Goal: Use online tool/utility: Utilize a website feature to perform a specific function

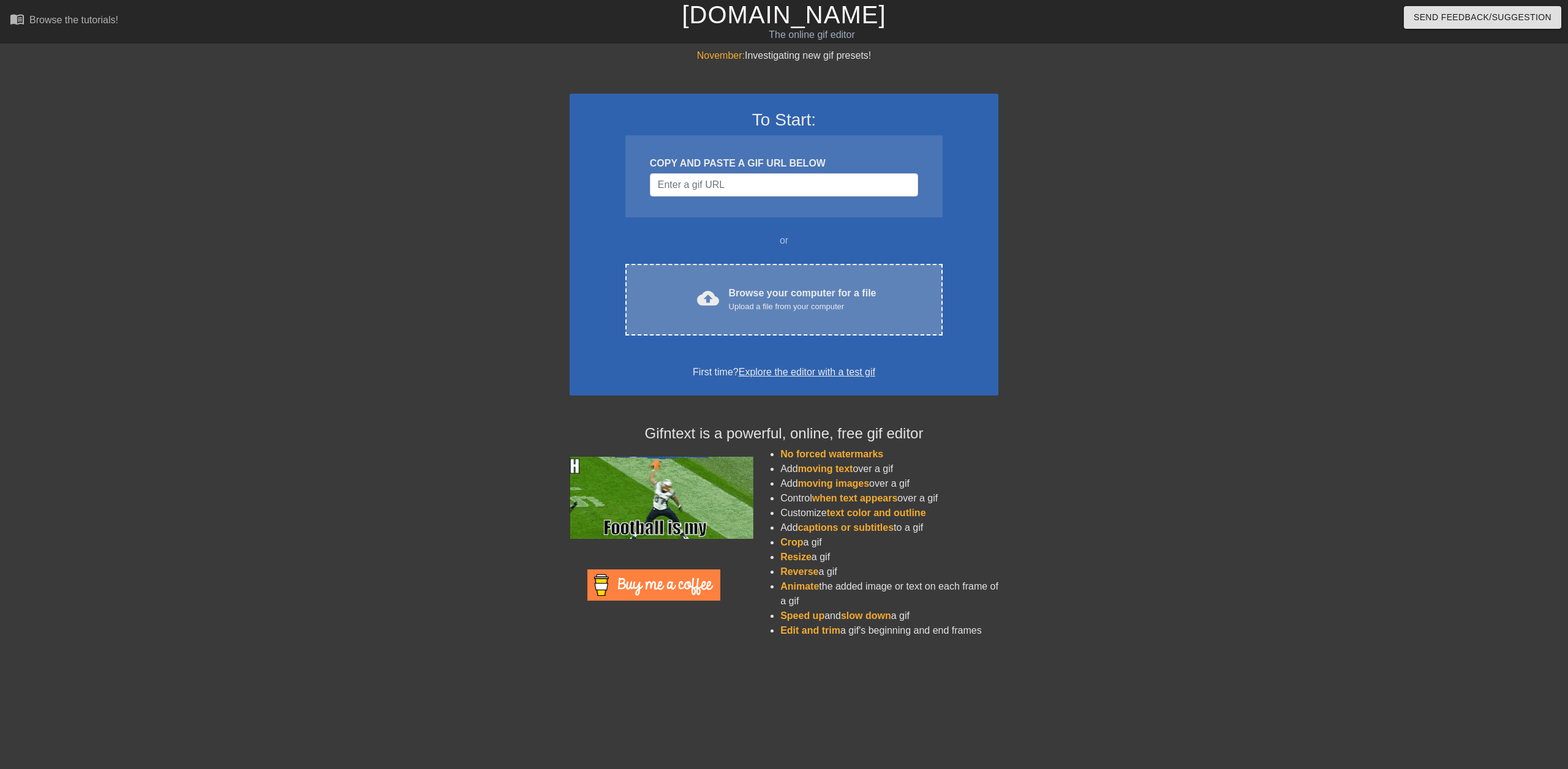
click at [758, 293] on div "Browse your computer for a file Upload a file from your computer" at bounding box center [803, 299] width 147 height 27
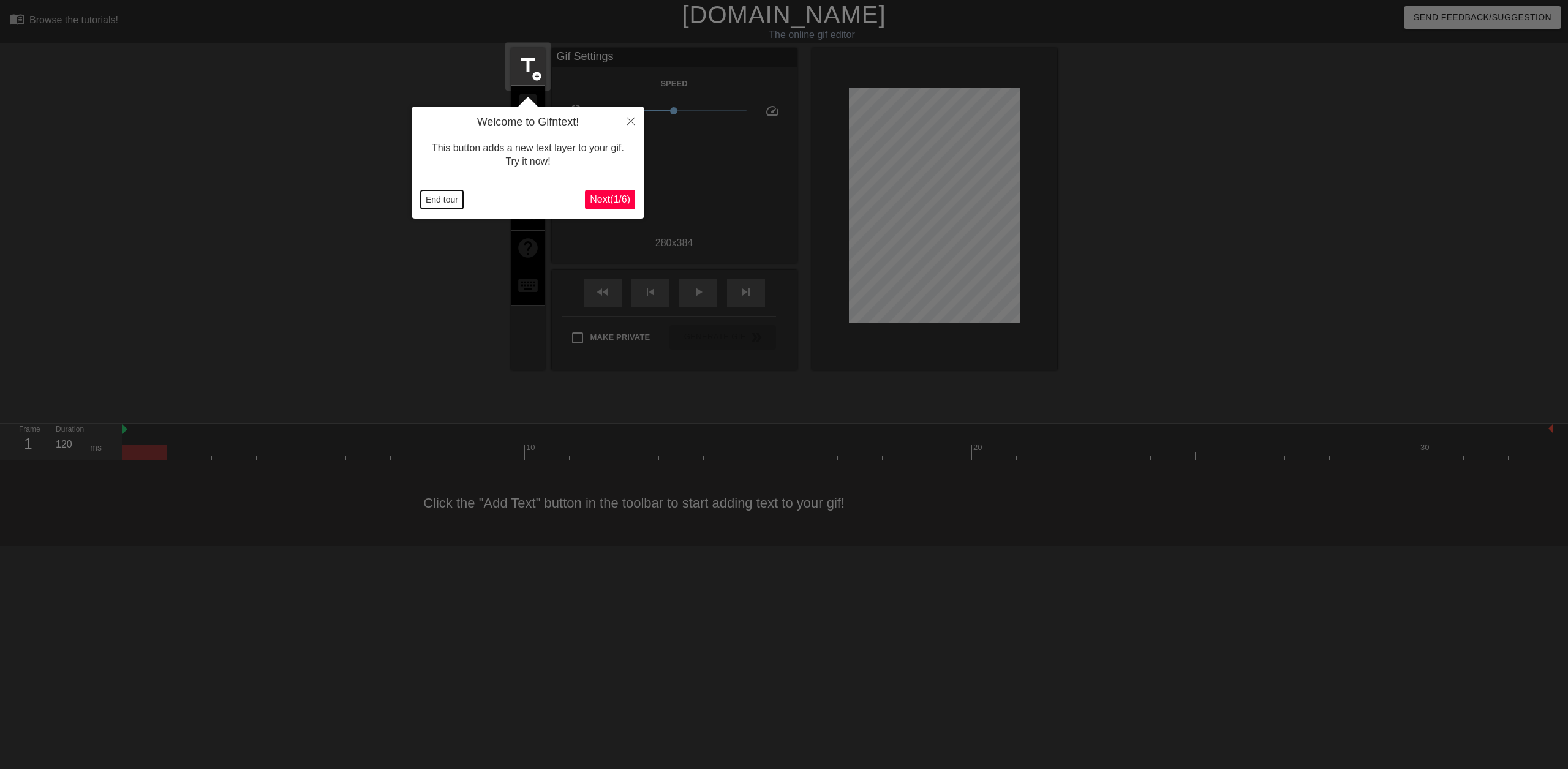
click at [438, 197] on button "End tour" at bounding box center [442, 199] width 42 height 19
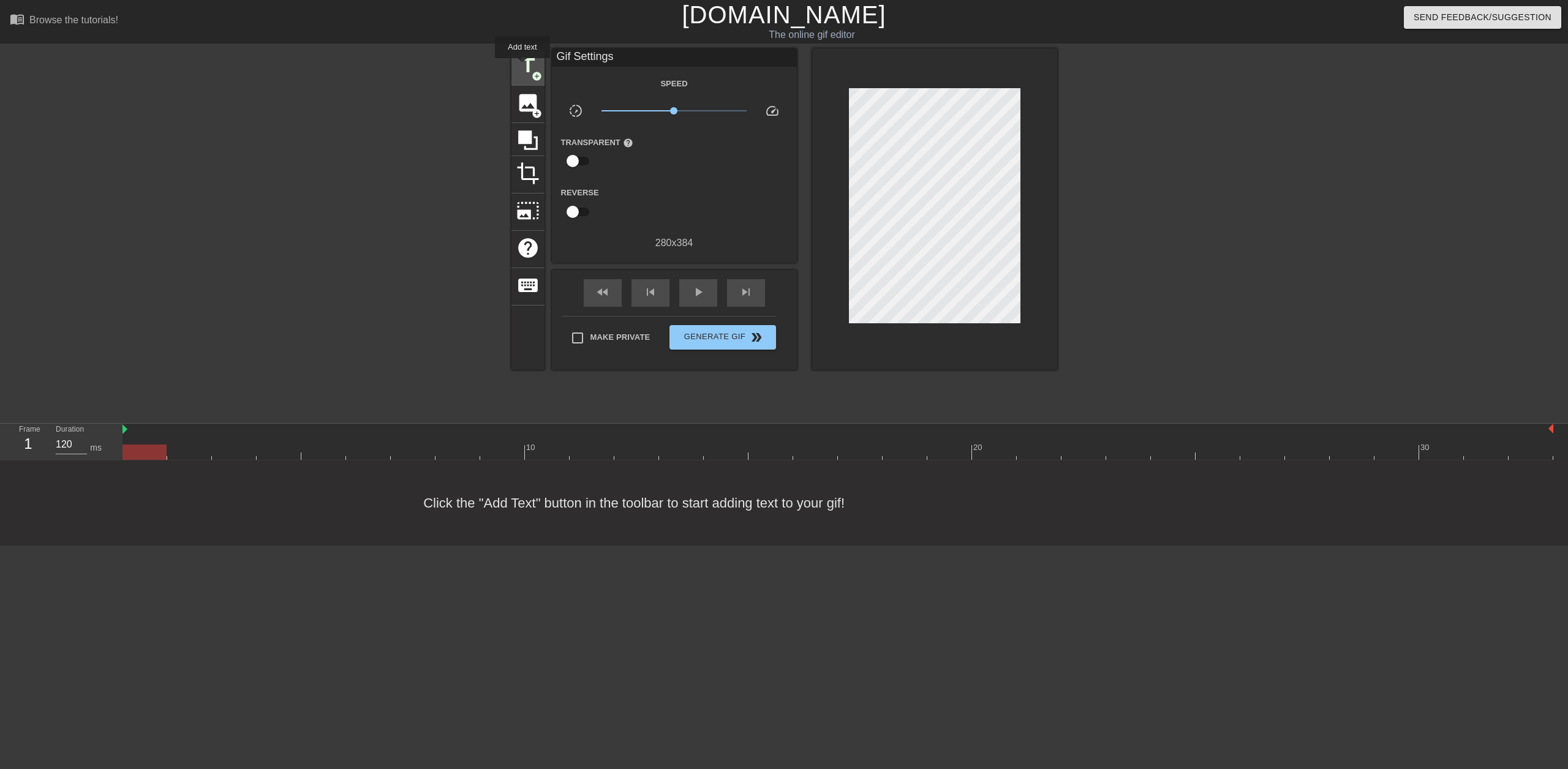
click at [523, 66] on span "title" at bounding box center [528, 65] width 24 height 24
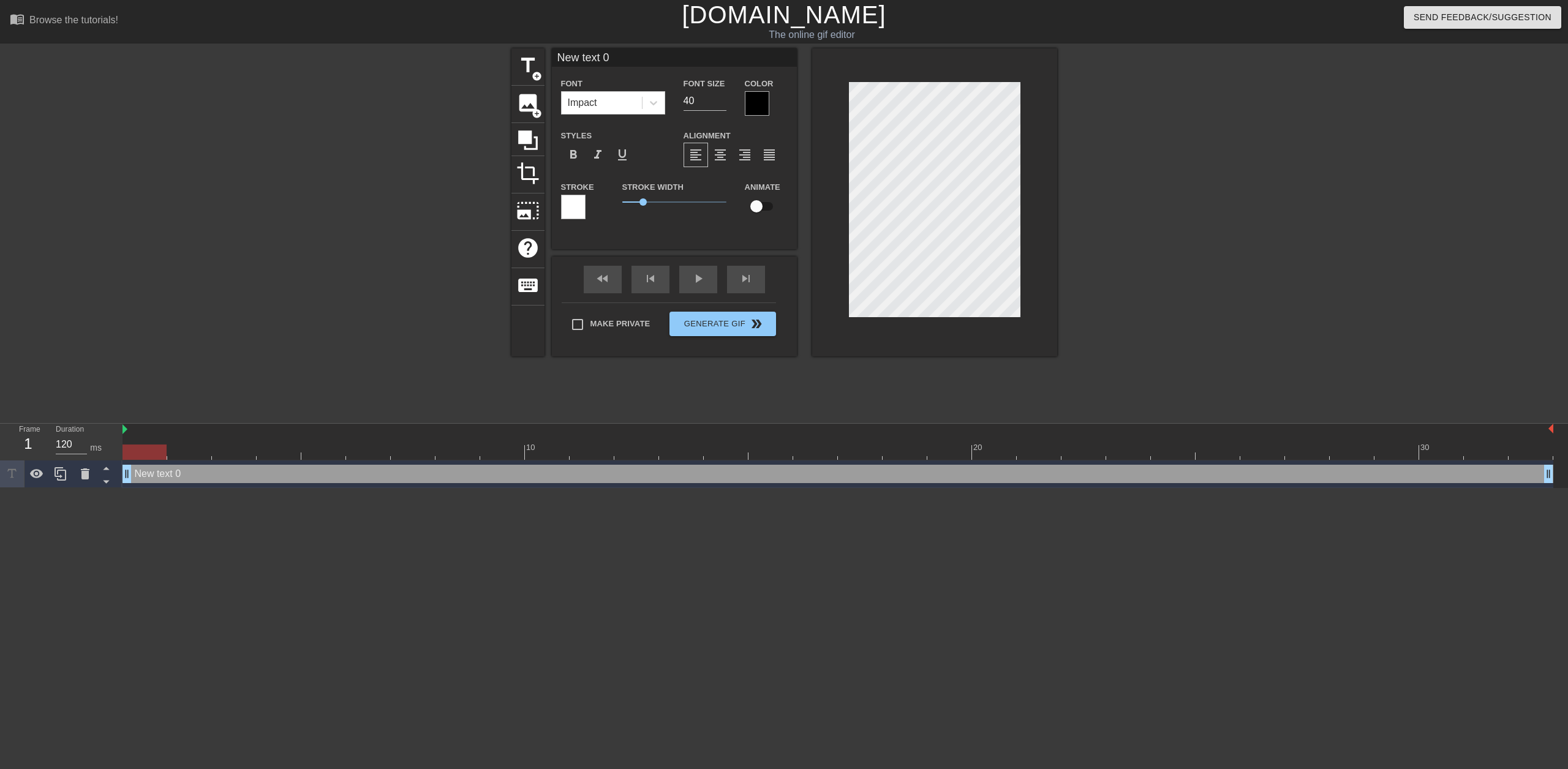
scroll to position [2, 1]
type input "1"
type textarea "1"
type input "1"
type textarea "1"
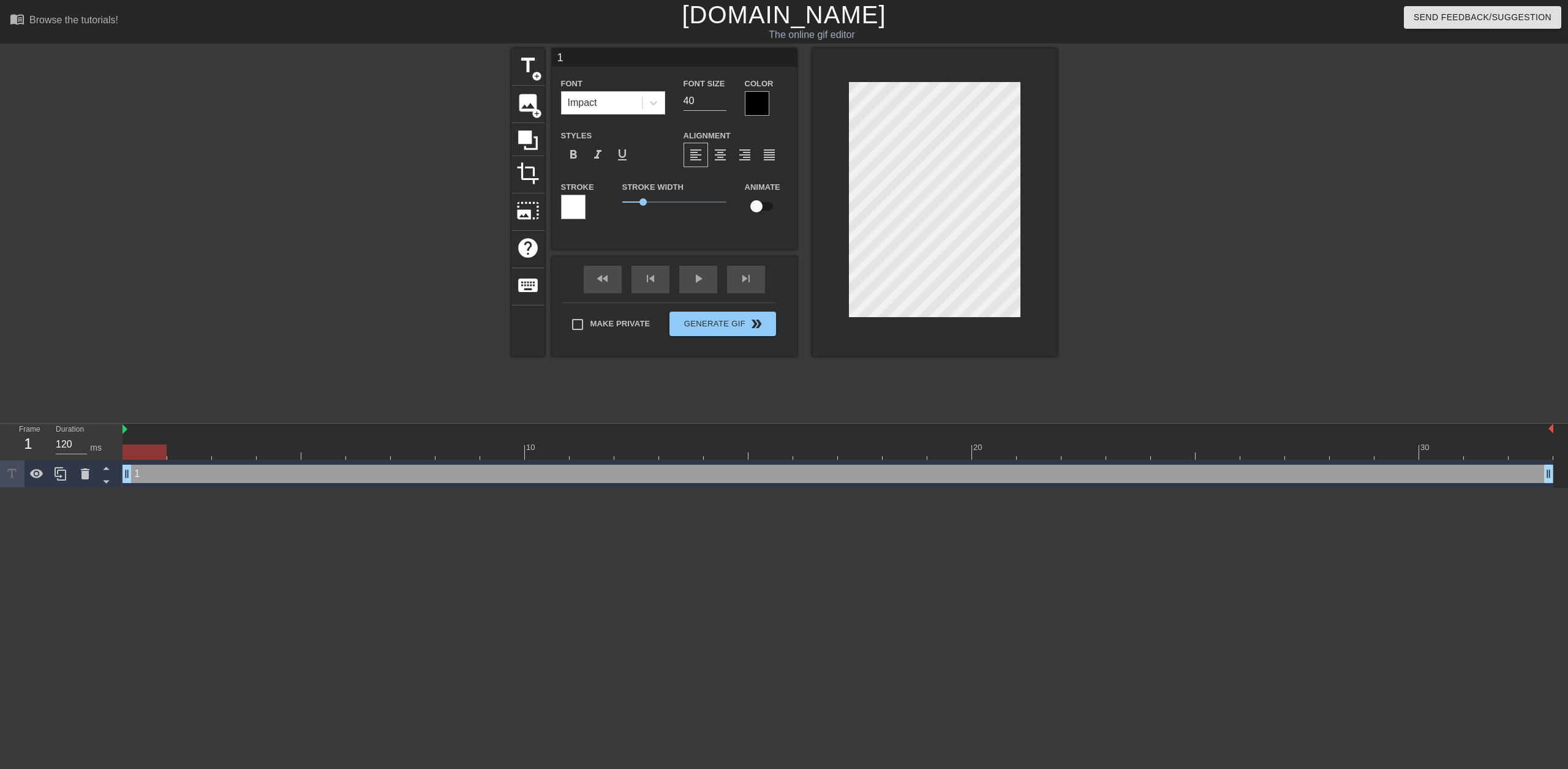
type input "1"
type textarea "1"
type input "1"
type textarea "1"
type input "1"
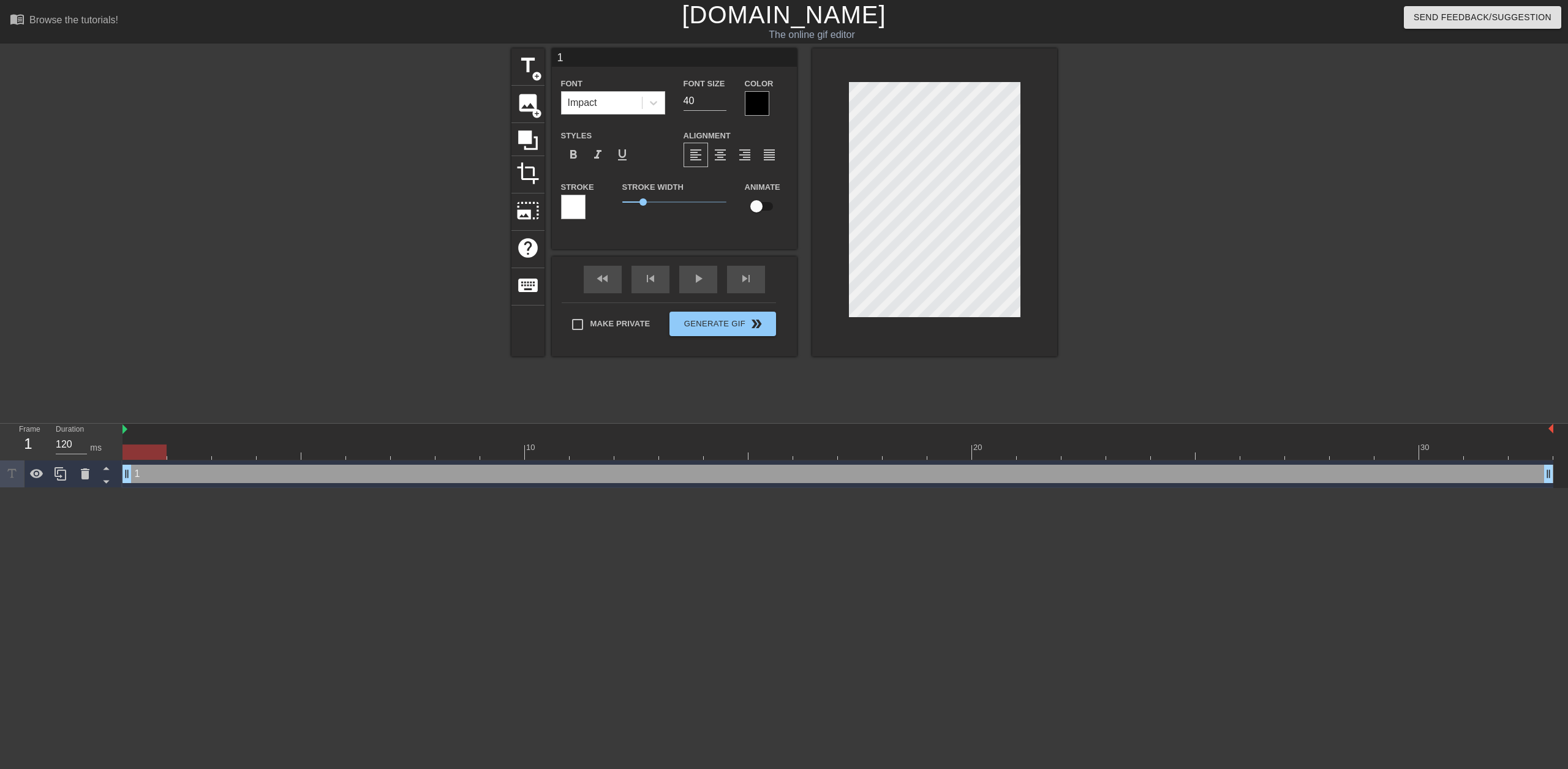
type textarea "1"
type input "1"
type textarea "1"
type input "1"
type textarea "1"
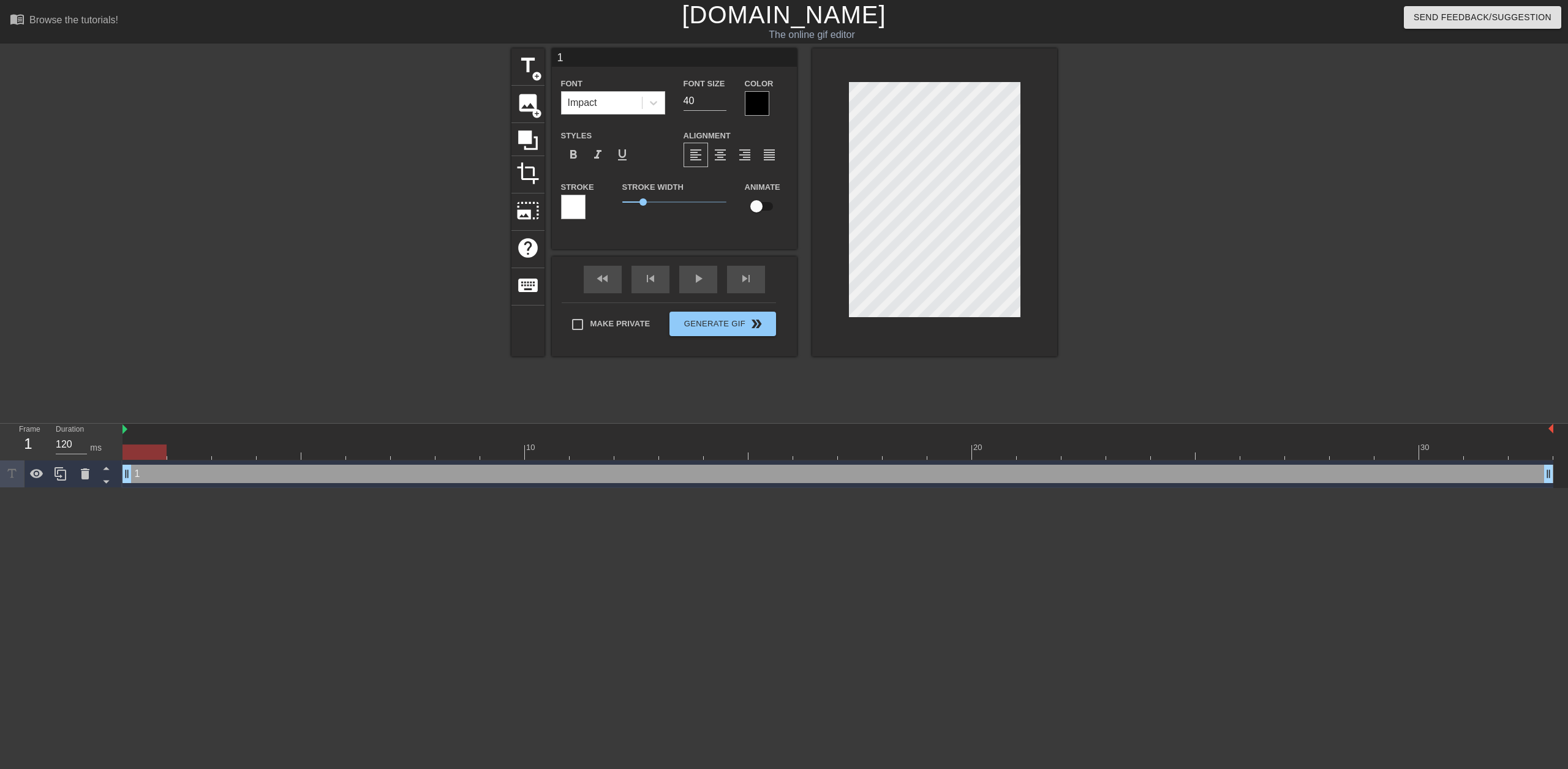
type input "1 2"
type textarea "1 2"
type input "1 2"
type textarea "1 2"
type input "1 2"
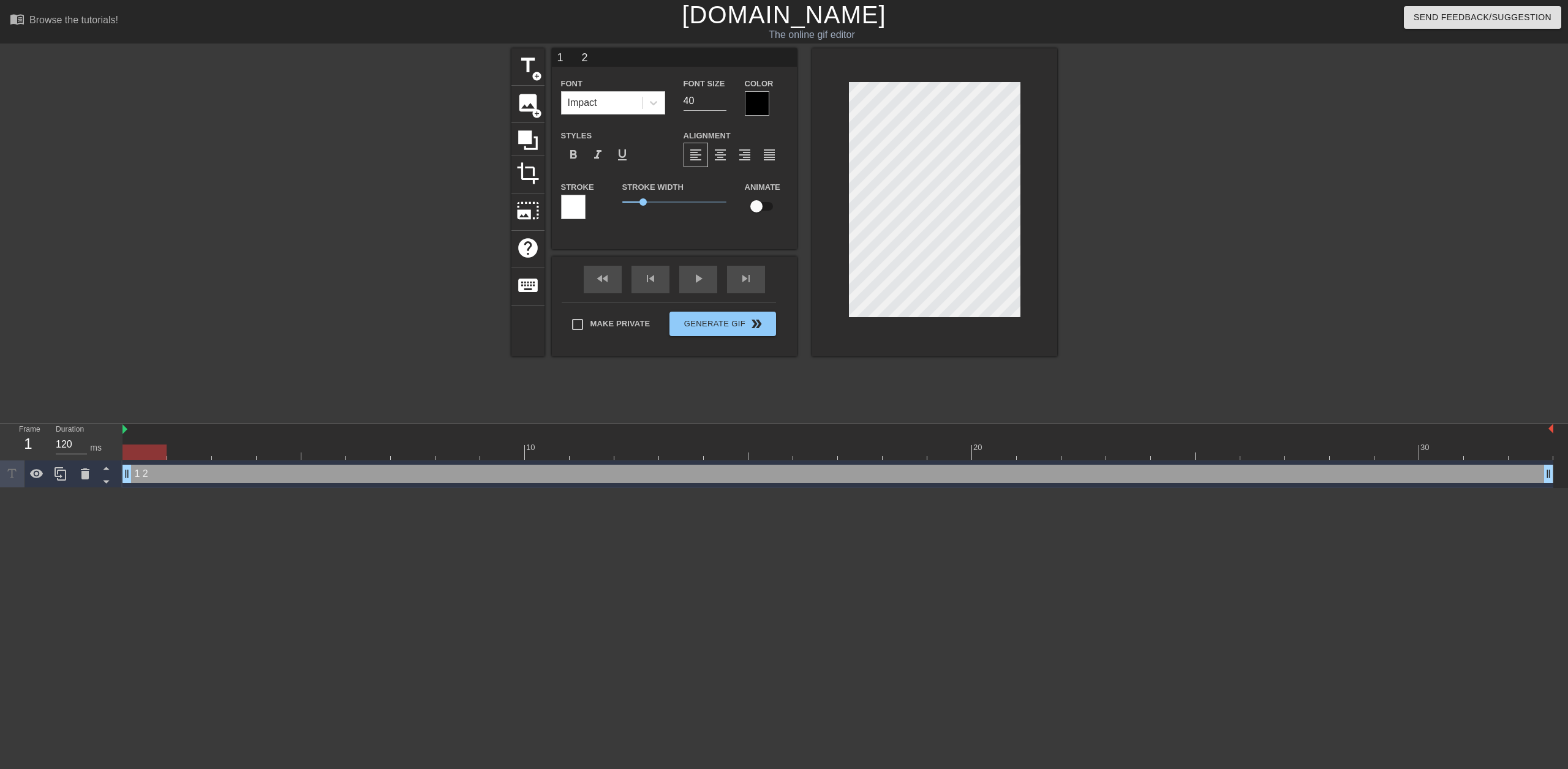
type textarea "1 2"
type input "1 2"
type textarea "1 2"
type input "1 2"
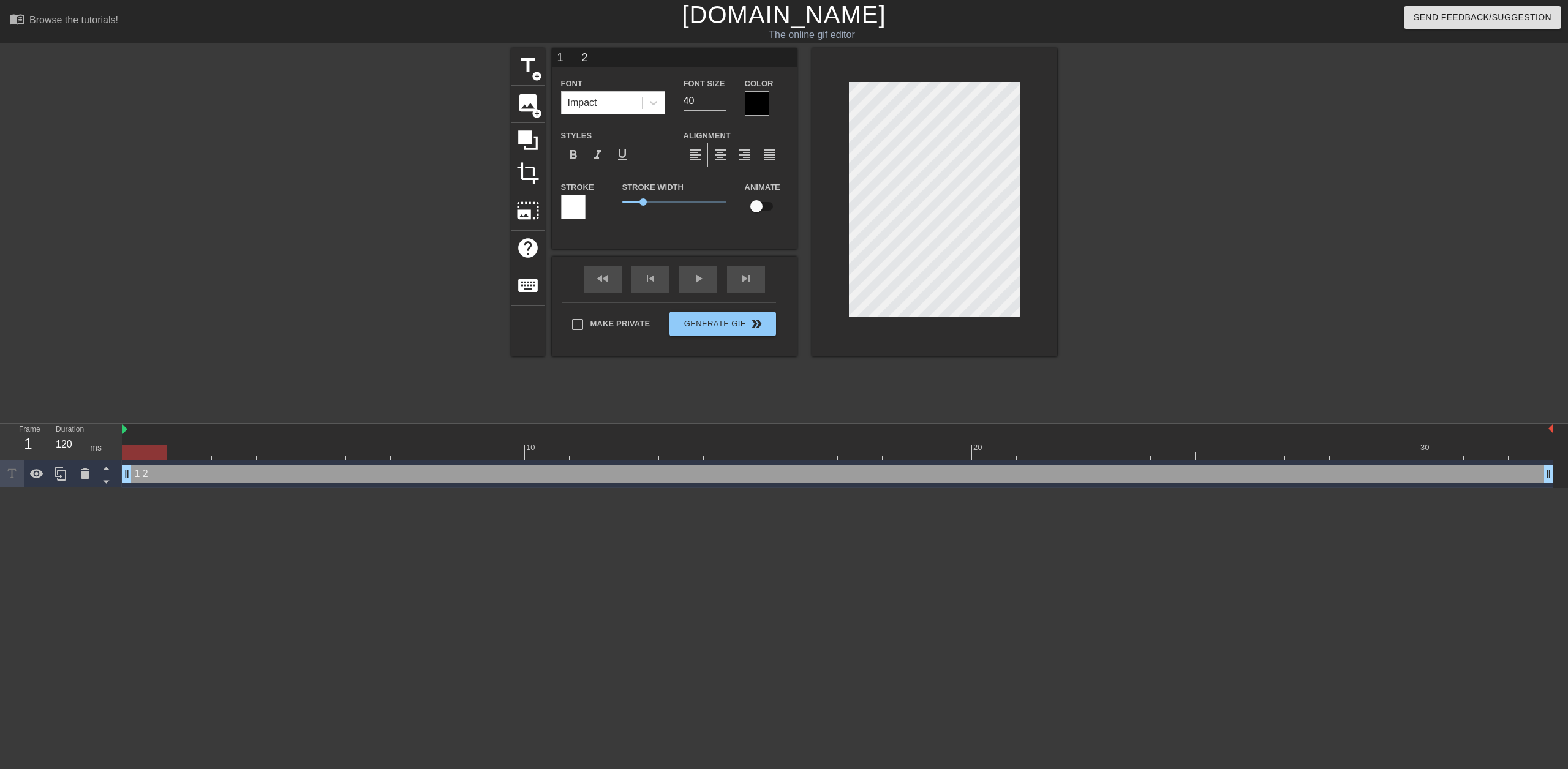
type textarea "1 2"
type input "1 2"
type textarea "1 2"
type input "1 2"
type textarea "1 2"
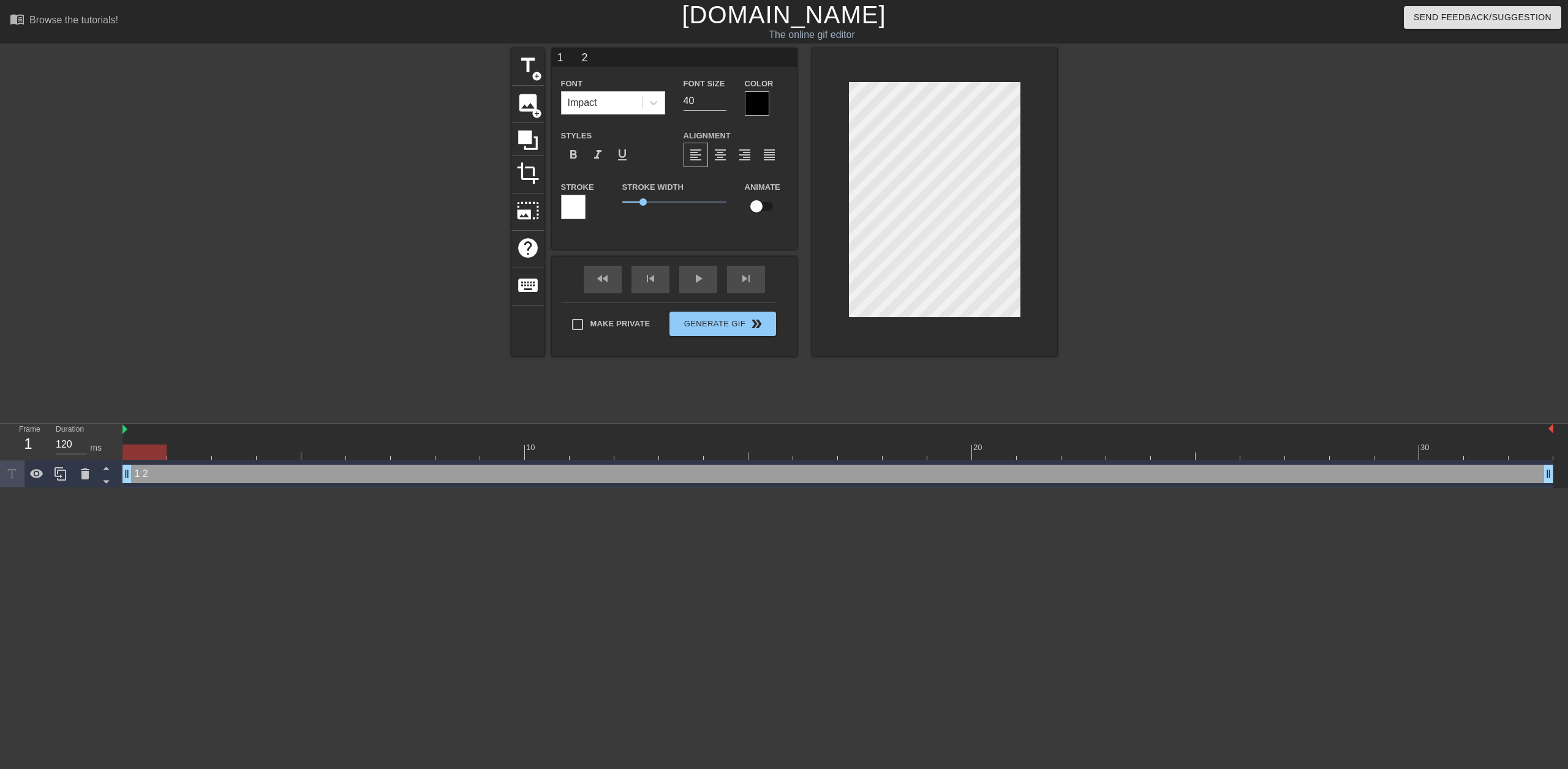
scroll to position [2, 3]
type input "1 2 4"
type textarea "1 2 4"
type input "1 2"
type textarea "1 2"
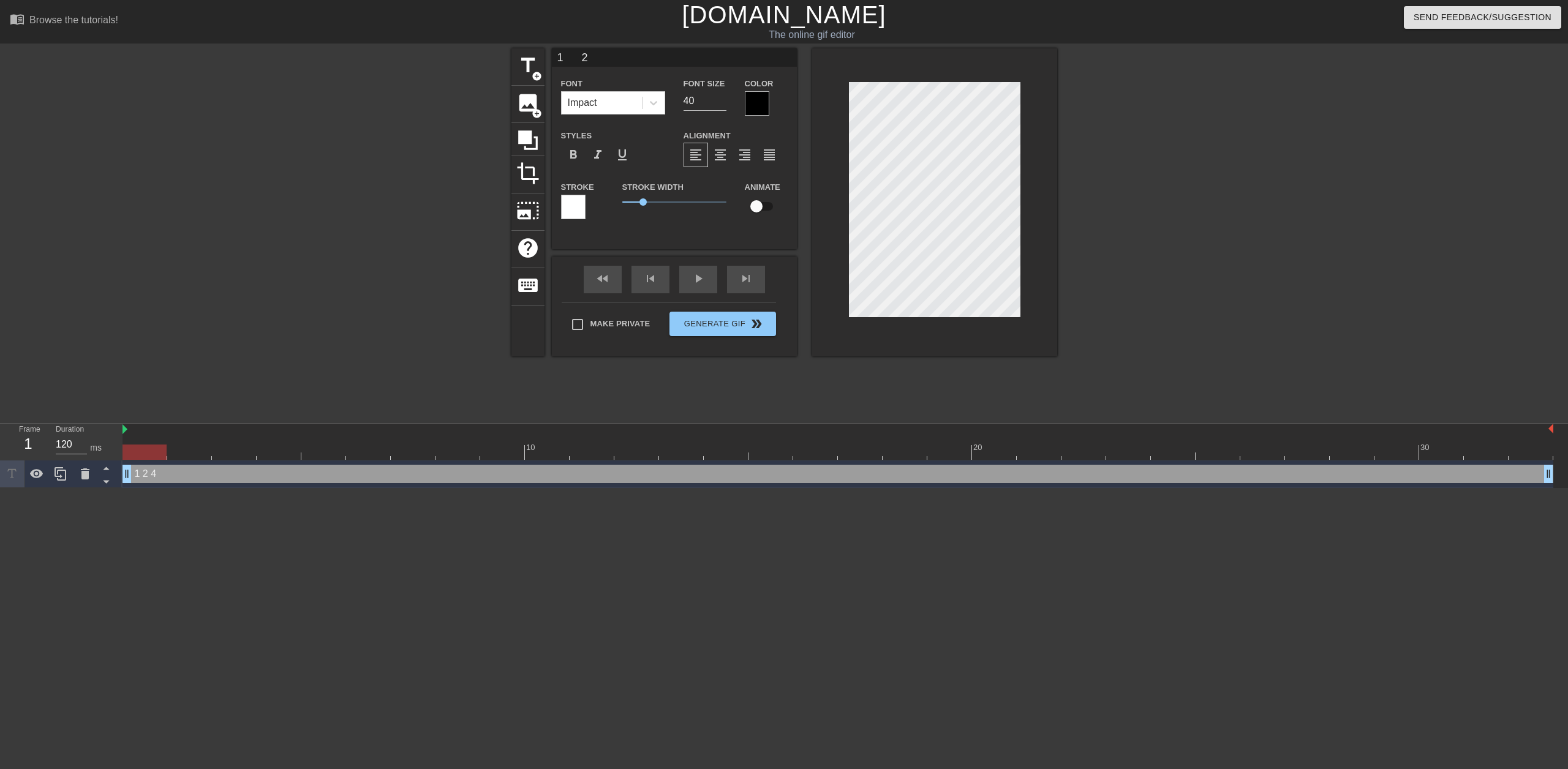
type input "1 2 3"
type textarea "1 2 3"
type input "1 2 3"
type textarea "1 2 3"
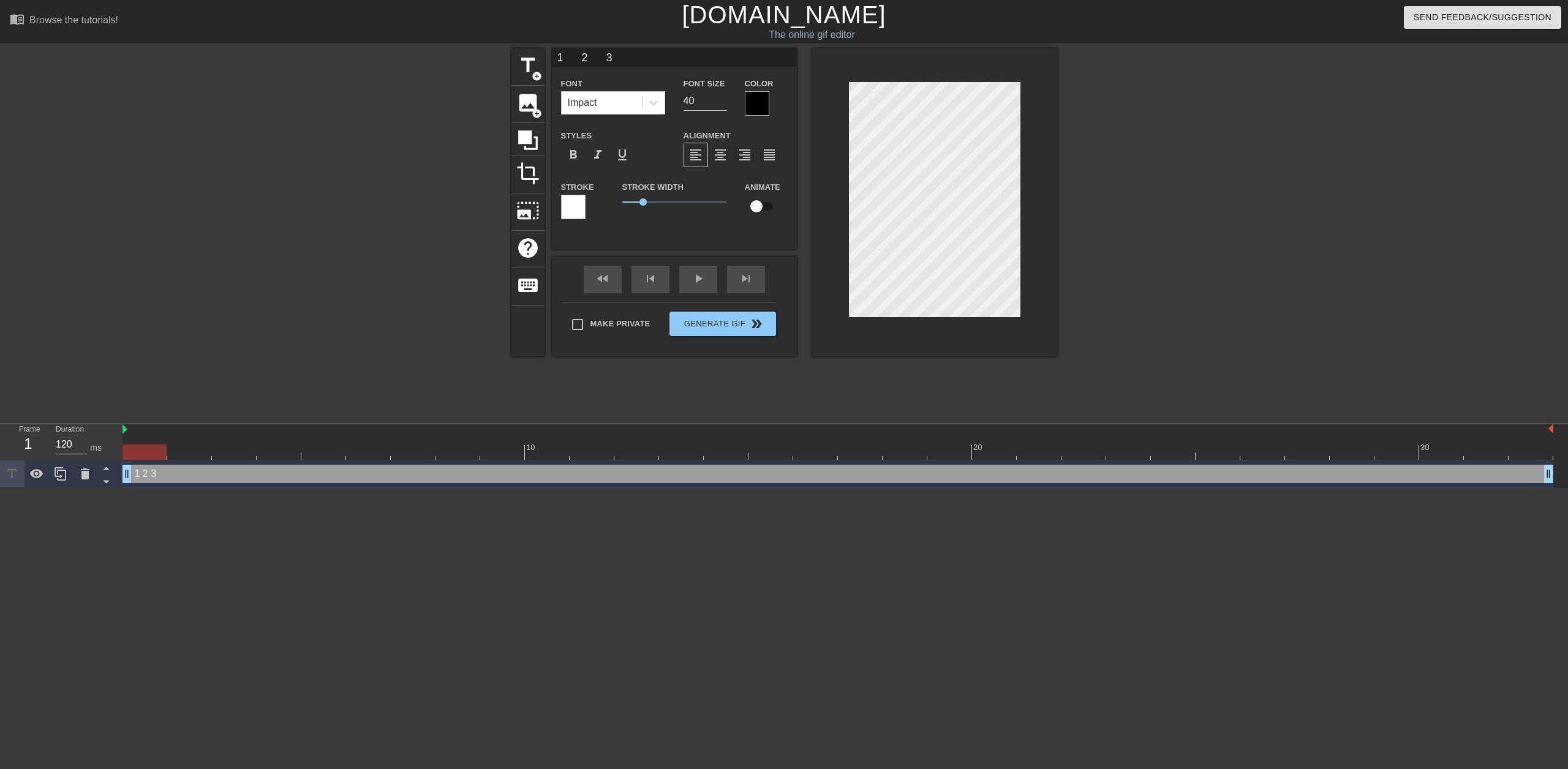
type input "1 2 3"
type textarea "1 2 3"
type input "1 2 3"
type textarea "1 2 3"
type input "1 2 3"
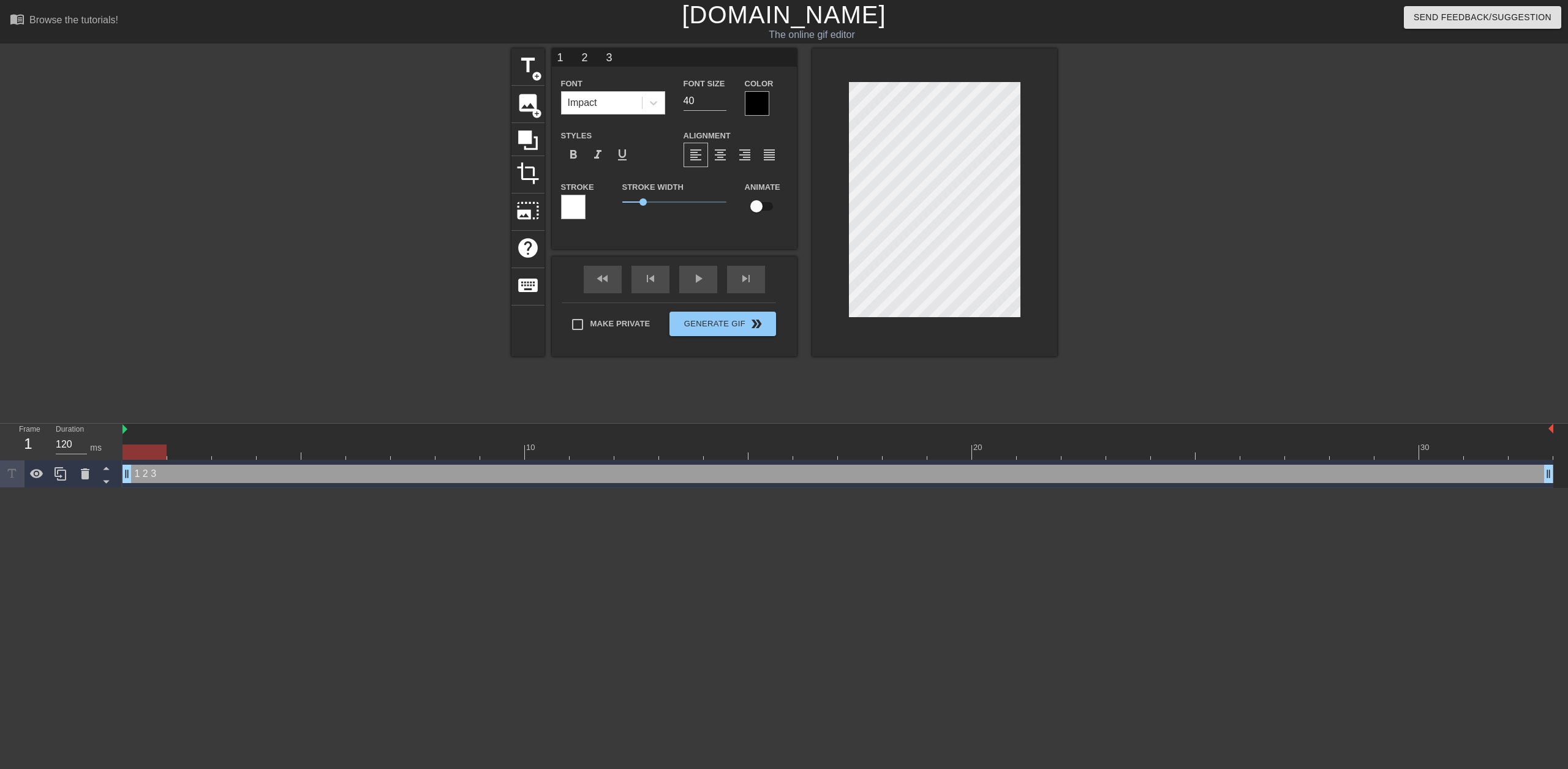
type textarea "1 2 3"
type input "1 2 3"
type textarea "1 2 3"
type input "1 2 3"
type textarea "1 2 3"
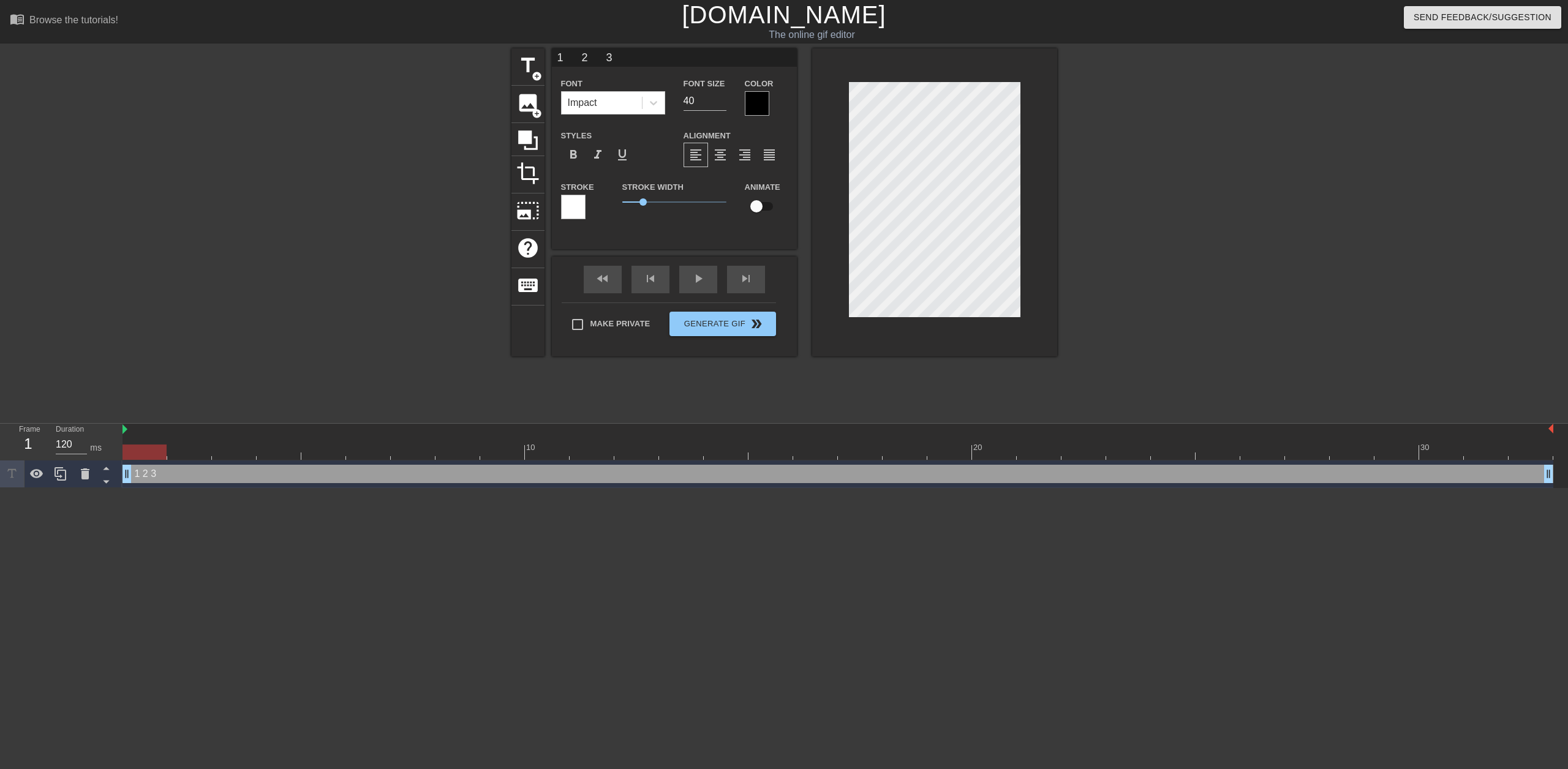
type input "1 2 3 !"
type textarea "1 2 3 !"
click at [720, 96] on input "219" at bounding box center [705, 101] width 43 height 19
type input "224"
click at [720, 96] on input "224" at bounding box center [705, 101] width 43 height 19
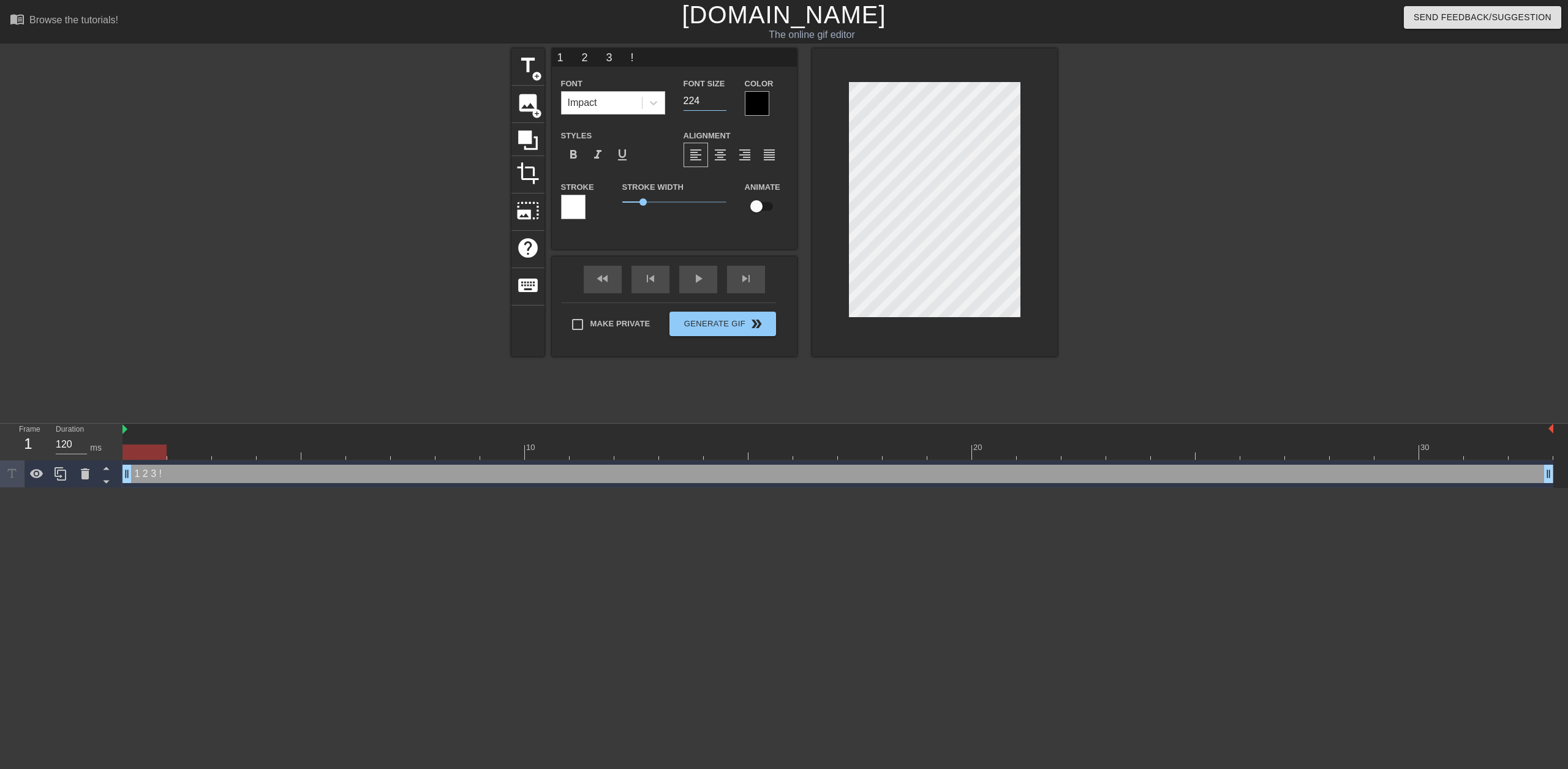
click at [754, 104] on div at bounding box center [757, 104] width 24 height 24
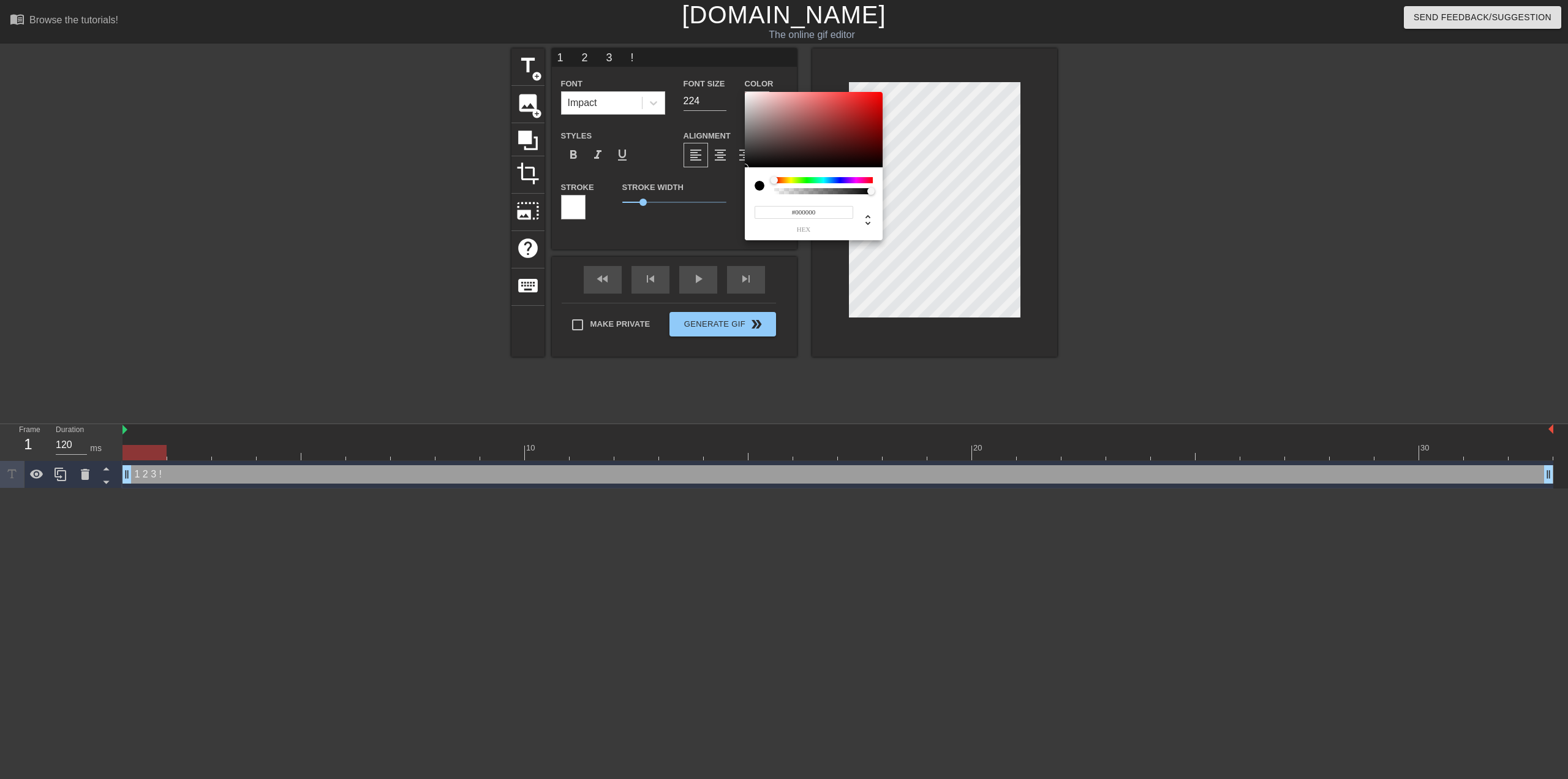
click at [817, 215] on input "#000000" at bounding box center [804, 212] width 99 height 13
type input "#ff00ff"
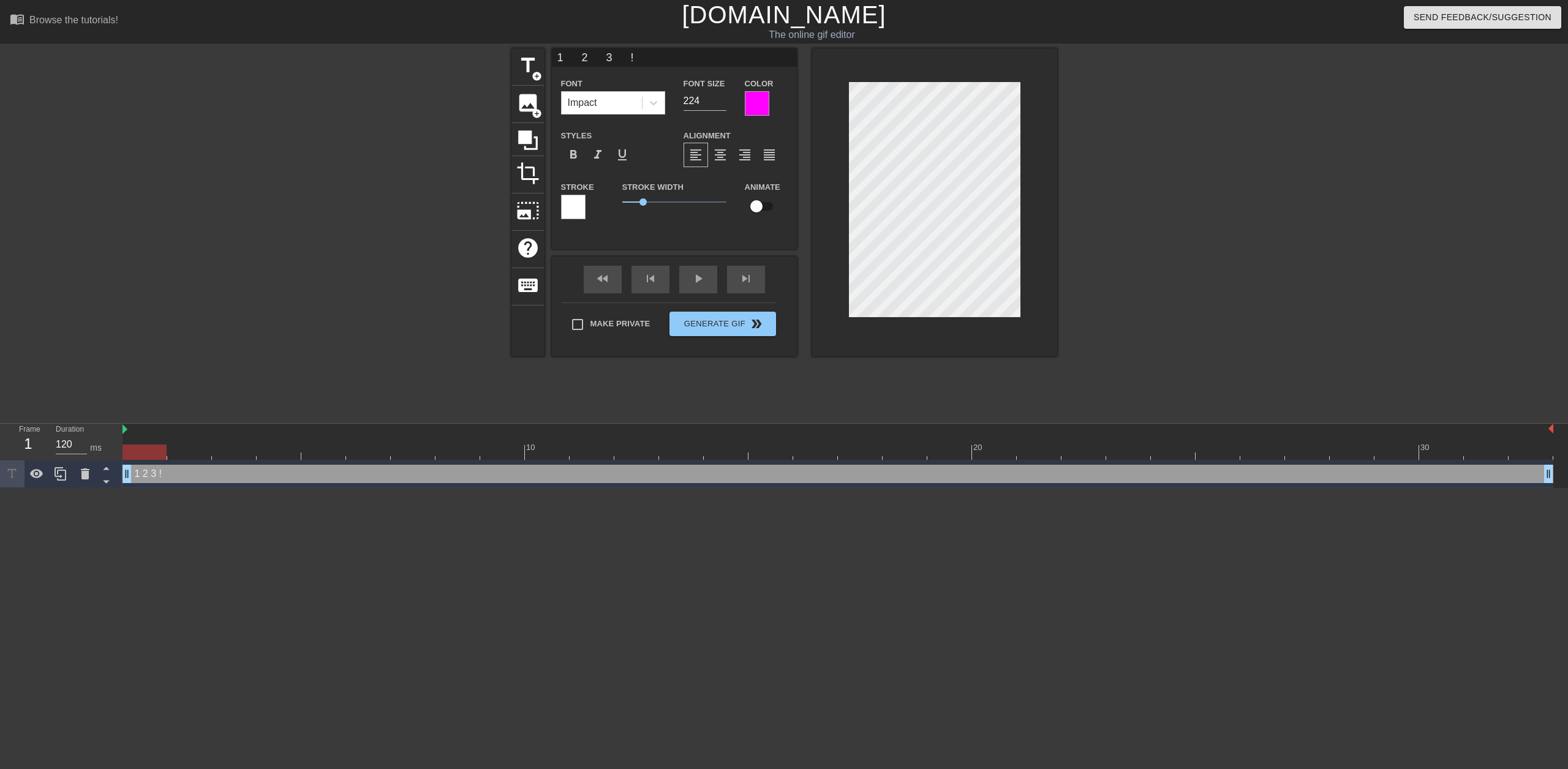
click at [577, 209] on div at bounding box center [573, 207] width 24 height 24
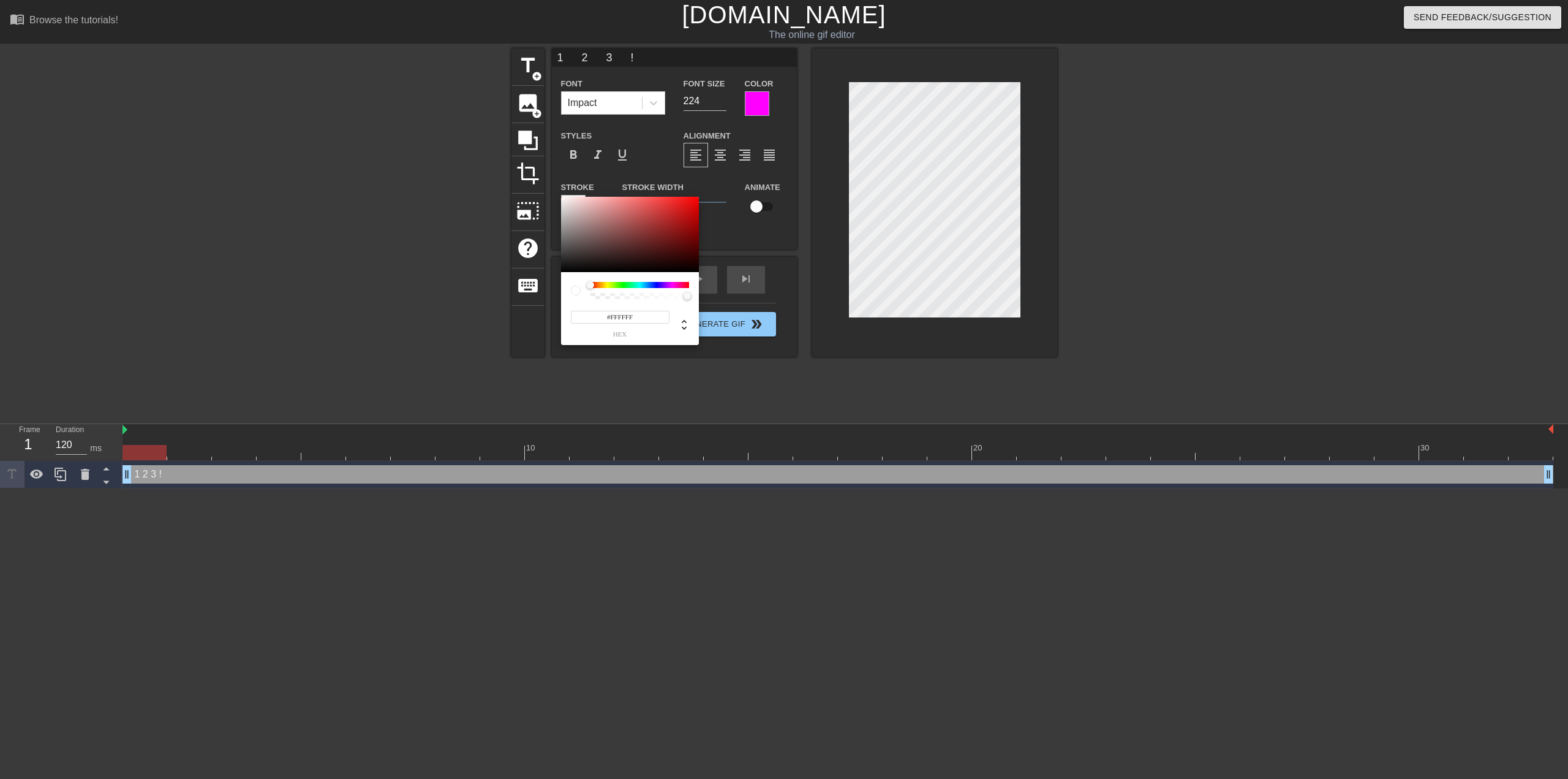
click at [613, 313] on input "#FFFFFF" at bounding box center [620, 317] width 99 height 13
type input "#00ff00"
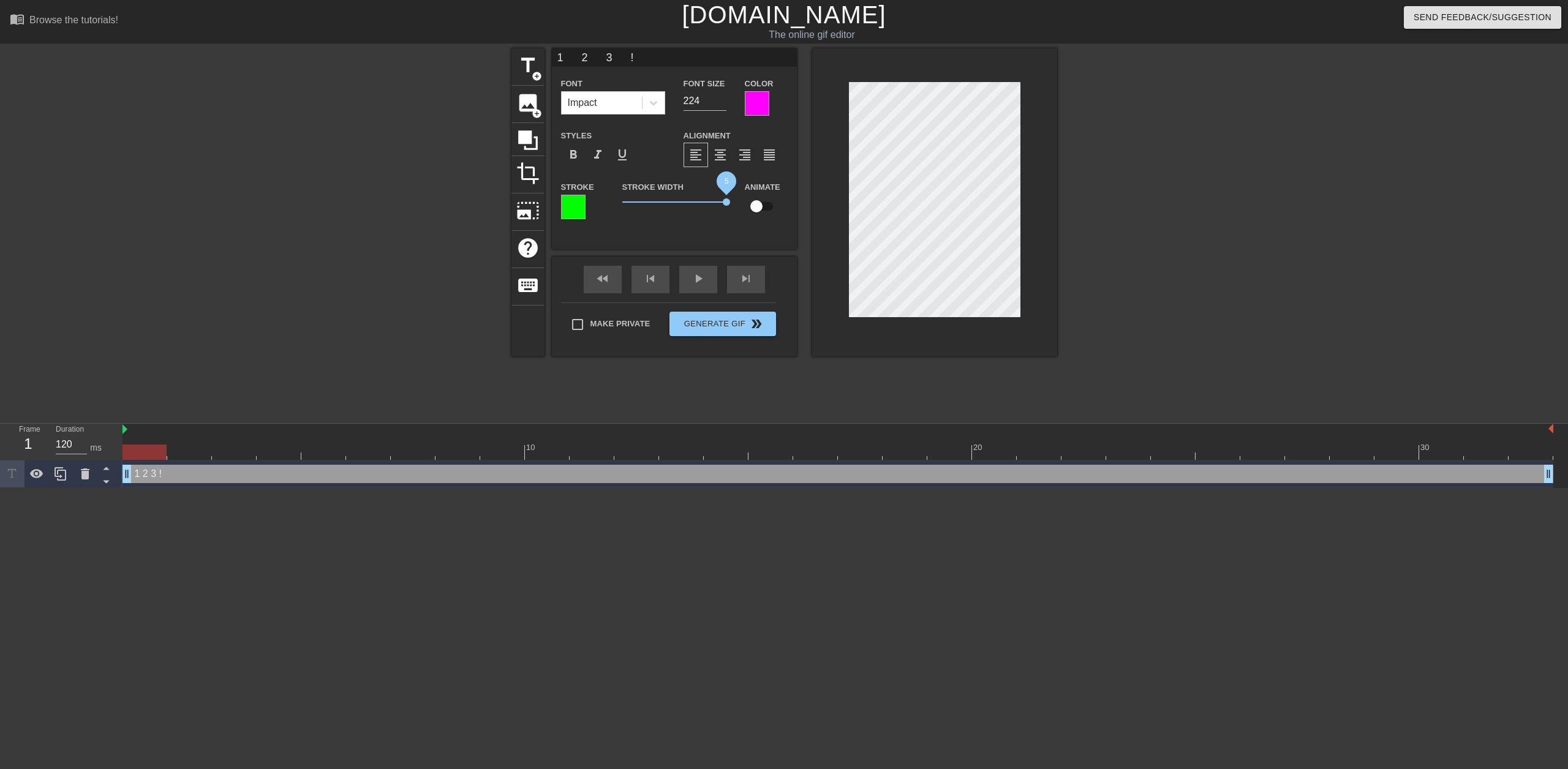
drag, startPoint x: 643, startPoint y: 207, endPoint x: 769, endPoint y: 220, distance: 126.7
click at [769, 220] on div "Stroke Stroke Width 5 Animate" at bounding box center [674, 204] width 245 height 51
click at [751, 199] on input "checkbox" at bounding box center [756, 206] width 70 height 24
checkbox input "true"
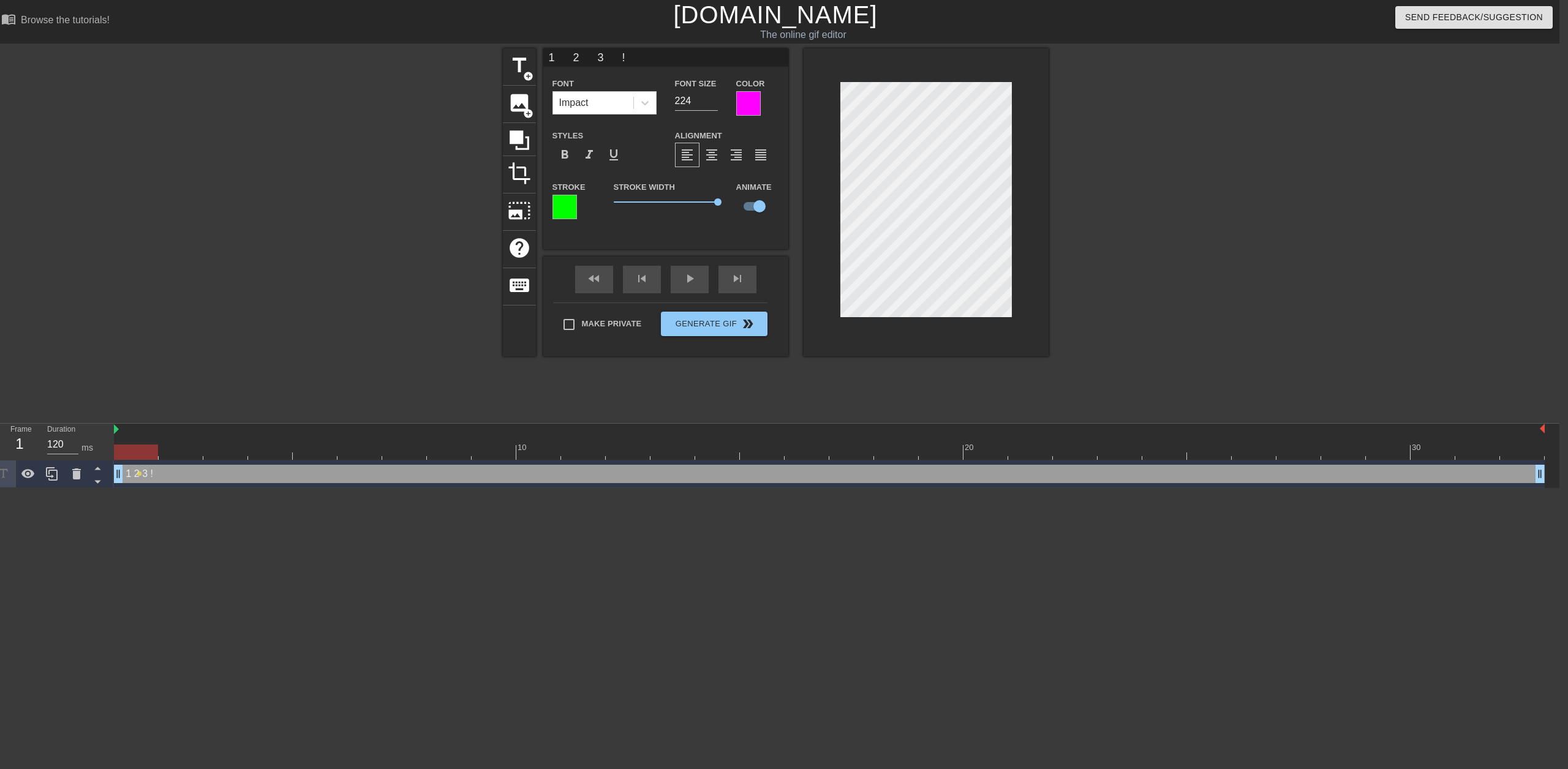
scroll to position [0, 9]
click at [573, 374] on div "title add_circle image add_circle crop photo_size_select_large help keyboard 1 …" at bounding box center [775, 232] width 546 height 367
click at [321, 451] on div at bounding box center [829, 452] width 1431 height 15
click at [139, 473] on span "lens" at bounding box center [139, 474] width 6 height 6
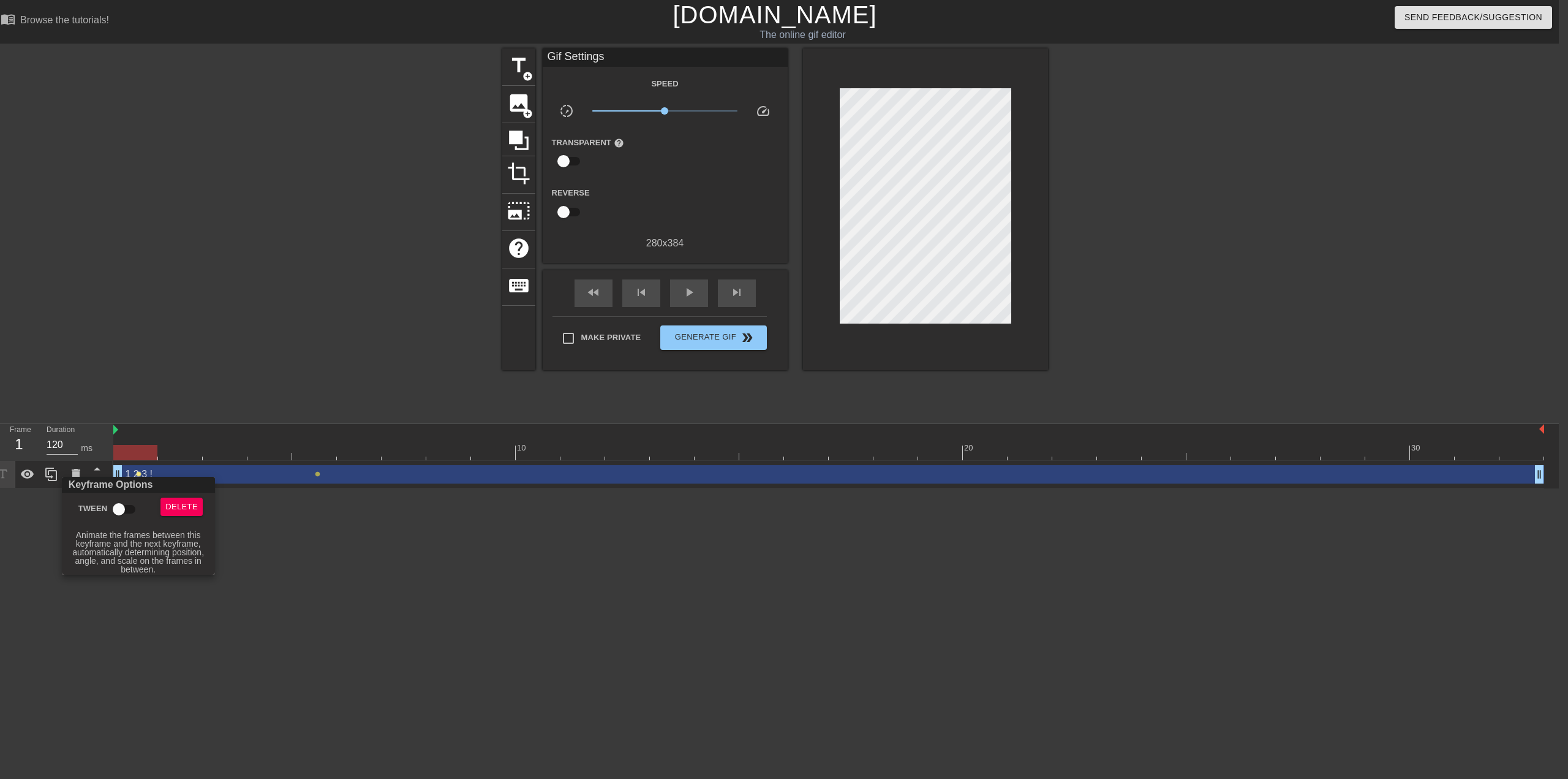
click at [122, 507] on input "Tween" at bounding box center [119, 509] width 70 height 24
checkbox input "true"
click at [327, 443] on div at bounding box center [784, 389] width 1568 height 779
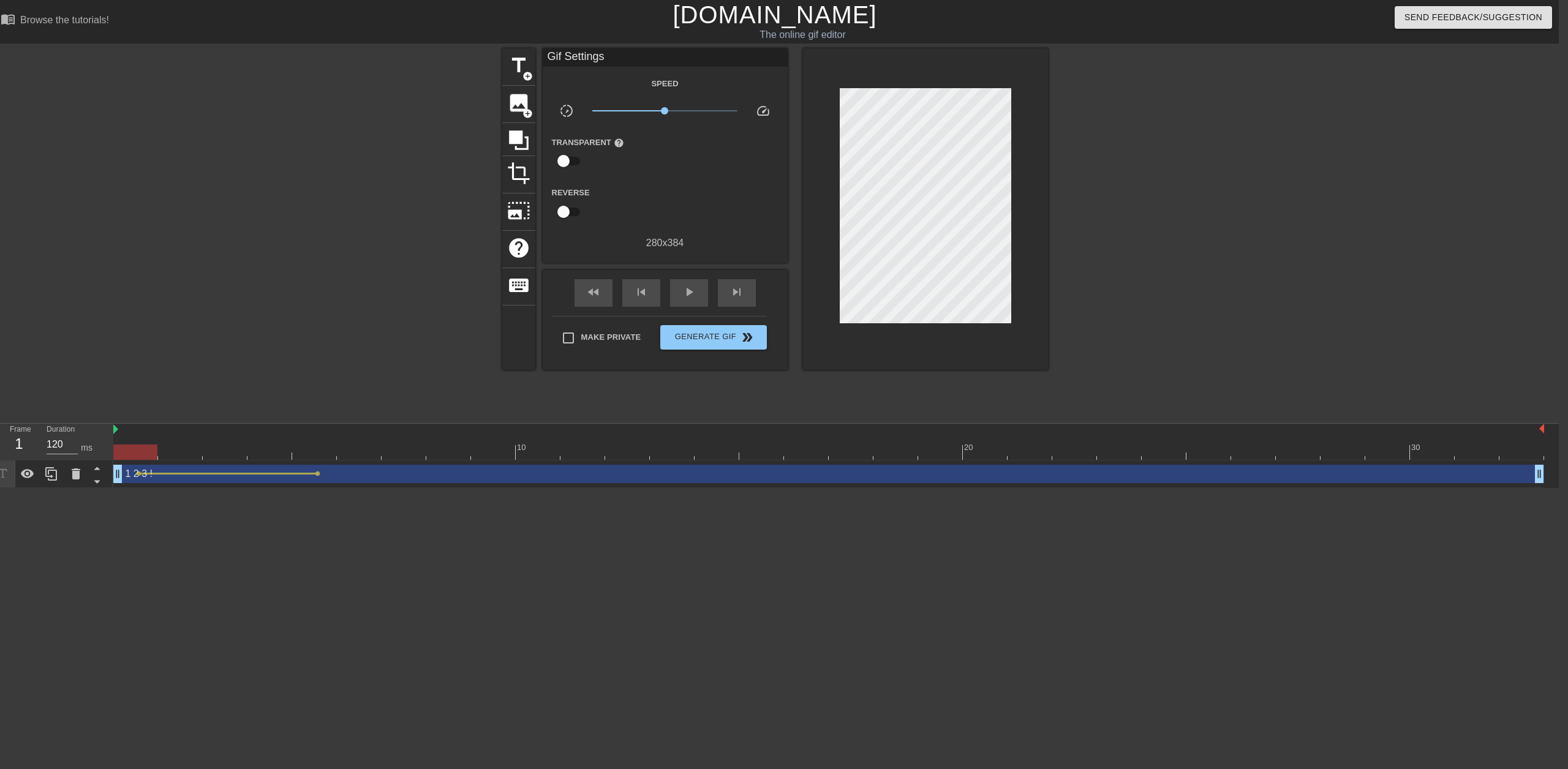
click at [1528, 440] on div at bounding box center [1522, 443] width 45 height 15
click at [1035, 213] on div at bounding box center [925, 209] width 245 height 322
click at [1044, 218] on div at bounding box center [925, 209] width 245 height 322
click at [1049, 219] on div "title add_circle image add_circle crop photo_size_select_large help keyboard Gi…" at bounding box center [774, 232] width 1568 height 367
click at [686, 488] on html "menu_book Browse the tutorials! [DOMAIN_NAME] The online gif editor Send Feedba…" at bounding box center [774, 244] width 1568 height 488
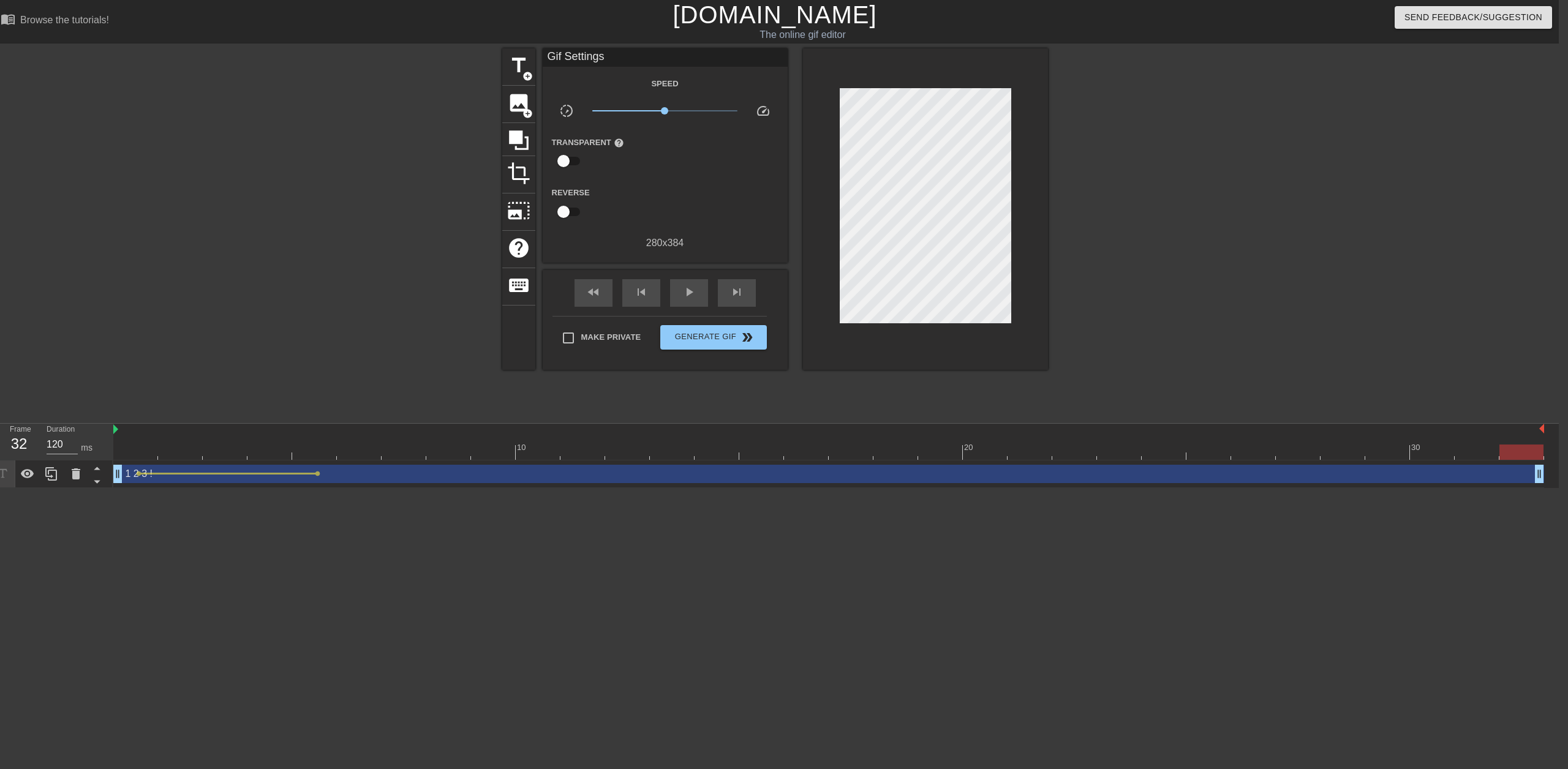
click at [349, 466] on div "1 2 3 ! drag_handle drag_handle" at bounding box center [829, 474] width 1431 height 19
click at [319, 473] on span "lens" at bounding box center [317, 474] width 6 height 6
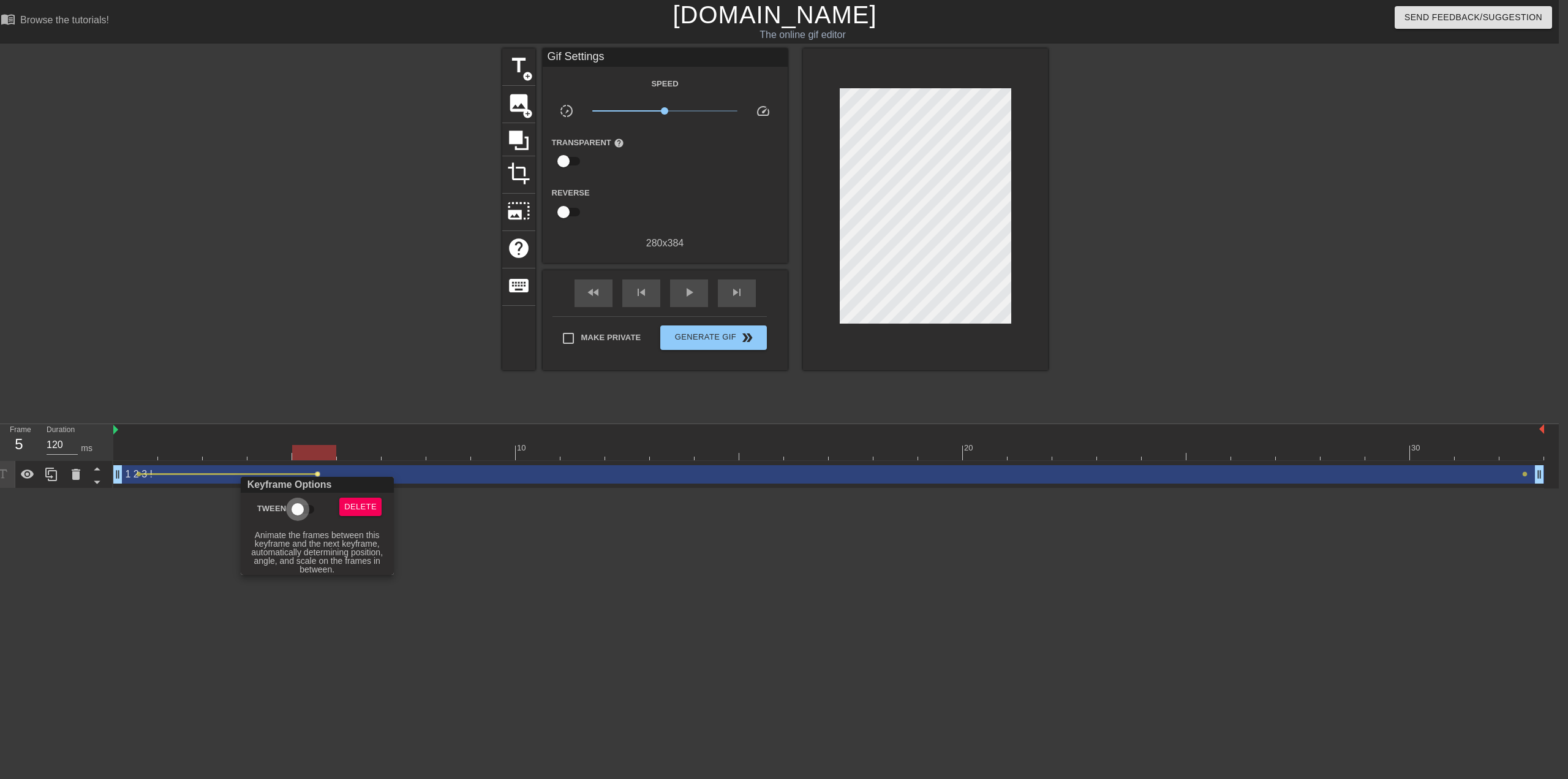
click at [309, 508] on input "Tween" at bounding box center [298, 509] width 70 height 24
checkbox input "true"
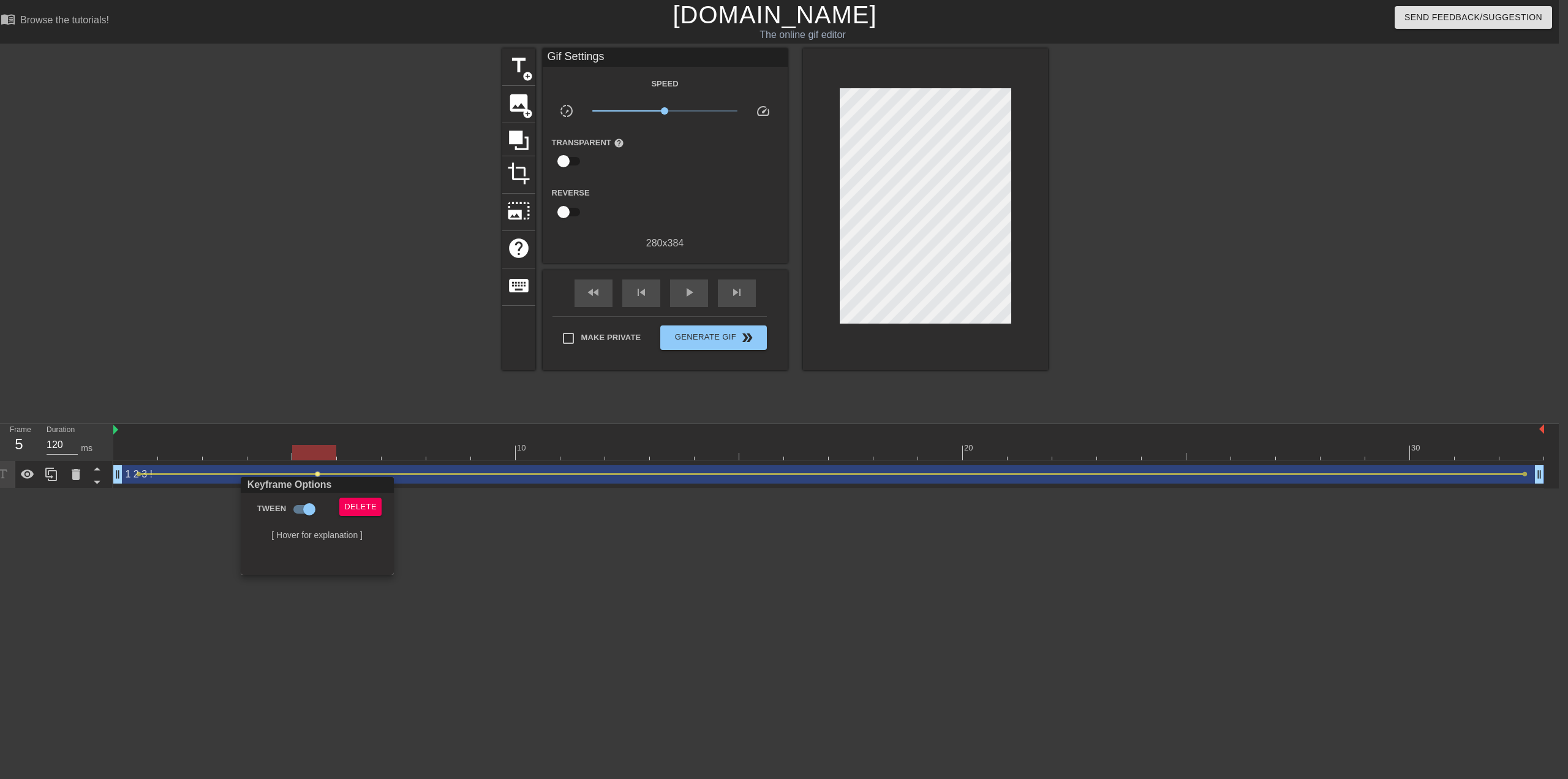
click at [537, 628] on div at bounding box center [784, 389] width 1568 height 779
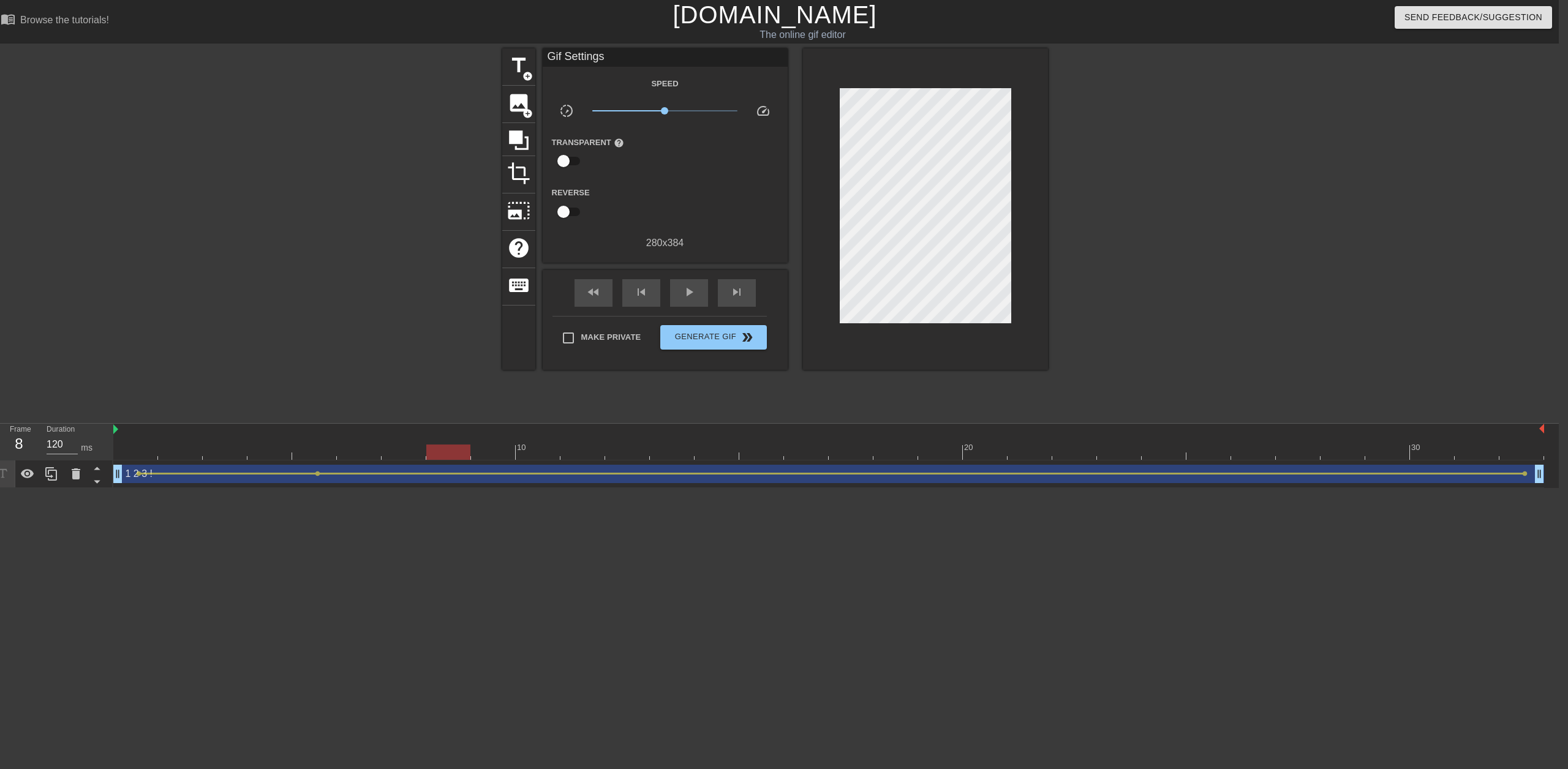
drag, startPoint x: 136, startPoint y: 455, endPoint x: 437, endPoint y: 443, distance: 301.2
click at [437, 443] on div "10 20 30" at bounding box center [829, 442] width 1431 height 36
click at [686, 290] on span "play_arrow" at bounding box center [689, 292] width 15 height 15
click at [695, 289] on span "pause" at bounding box center [689, 292] width 15 height 15
click at [686, 338] on span "Generate Gif double_arrow" at bounding box center [713, 337] width 97 height 15
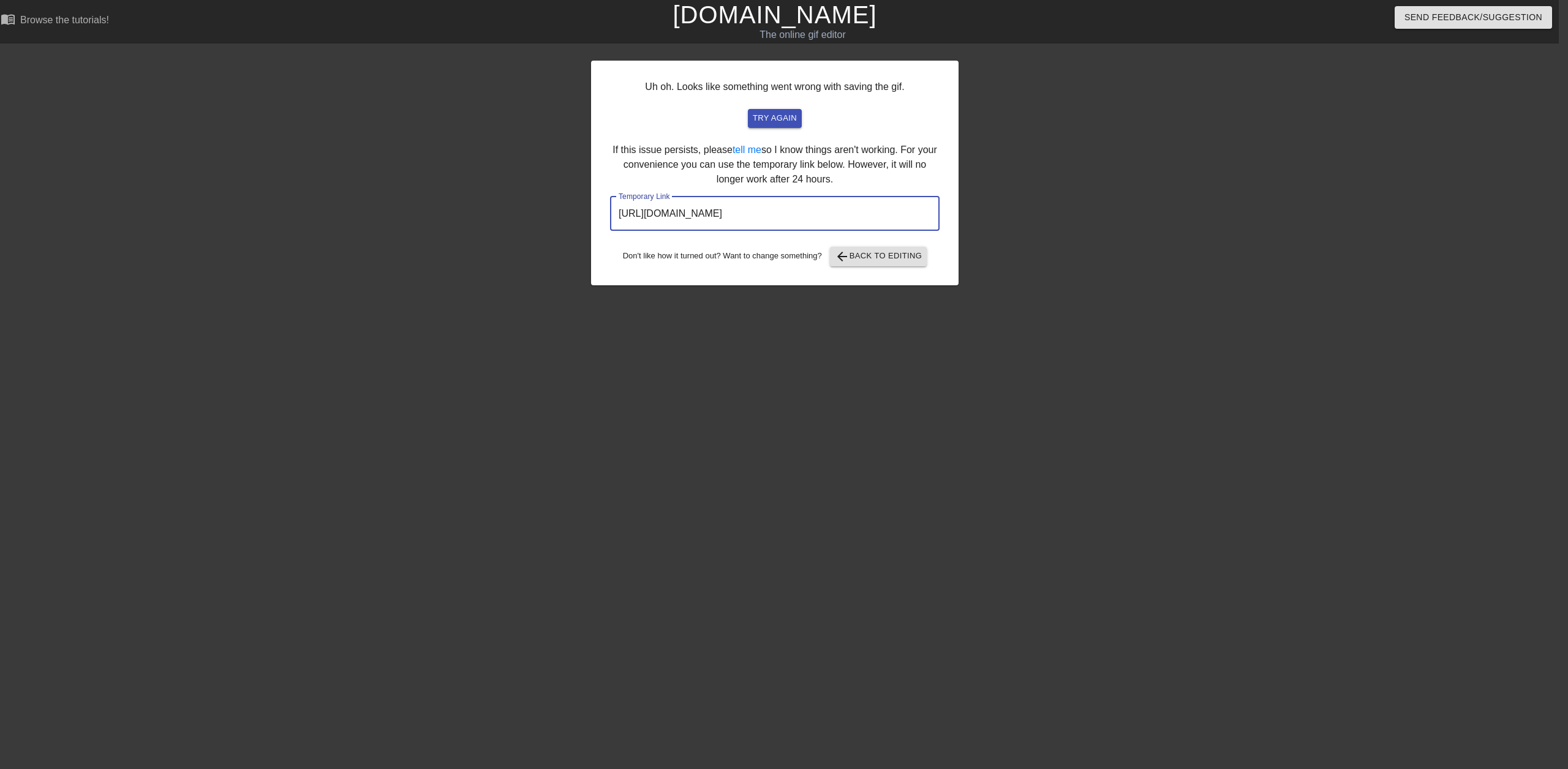
drag, startPoint x: 874, startPoint y: 209, endPoint x: 551, endPoint y: 215, distance: 323.1
click at [551, 215] on div "Uh oh. Looks like something went wrong with saving the gif. try again If this i…" at bounding box center [774, 232] width 1568 height 367
